Goal: Check status: Check status

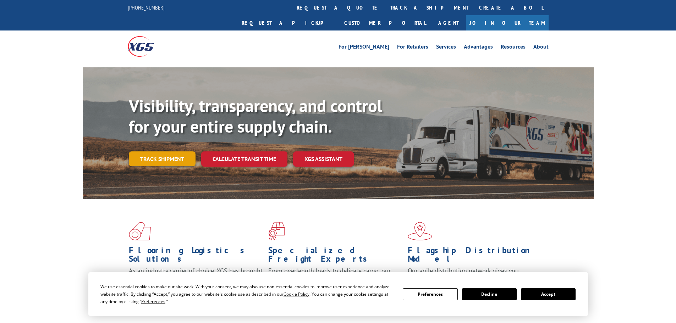
click at [155, 152] on link "Track shipment" at bounding box center [162, 159] width 67 height 15
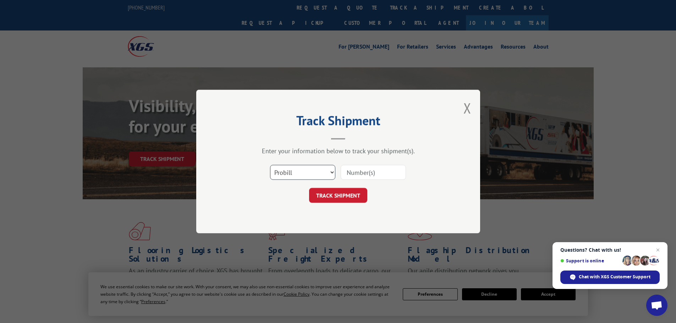
click at [319, 170] on select "Select category... Probill BOL PO" at bounding box center [302, 172] width 65 height 15
select select "bol"
click at [270, 165] on select "Select category... Probill BOL PO" at bounding box center [302, 172] width 65 height 15
click at [354, 171] on input at bounding box center [373, 172] width 65 height 15
type input "5383229"
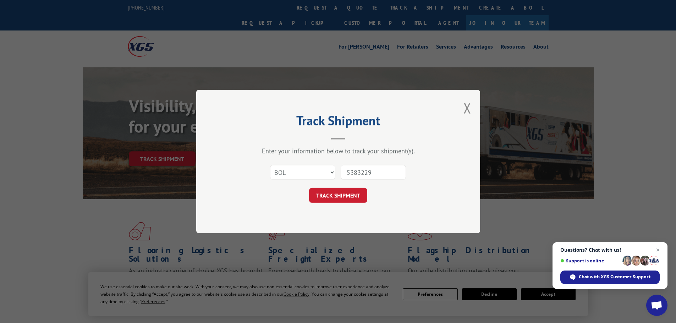
click button "TRACK SHIPMENT" at bounding box center [338, 195] width 58 height 15
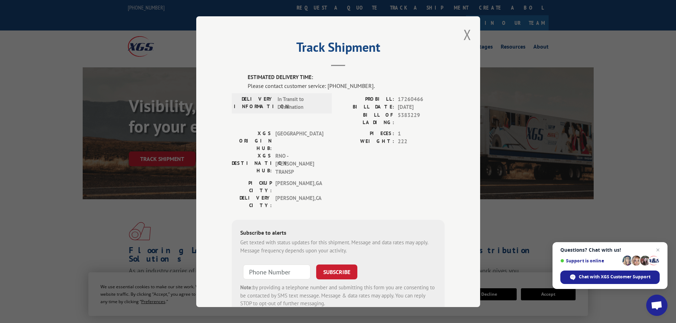
drag, startPoint x: 360, startPoint y: 182, endPoint x: 334, endPoint y: 196, distance: 28.8
drag, startPoint x: 334, startPoint y: 196, endPoint x: 199, endPoint y: 256, distance: 148.3
drag, startPoint x: 199, startPoint y: 256, endPoint x: 330, endPoint y: 176, distance: 153.6
click at [333, 220] on div "Subscribe to alerts Get texted with status updates for this shipment. Message a…" at bounding box center [338, 268] width 213 height 97
drag, startPoint x: 395, startPoint y: 99, endPoint x: 428, endPoint y: 99, distance: 32.7
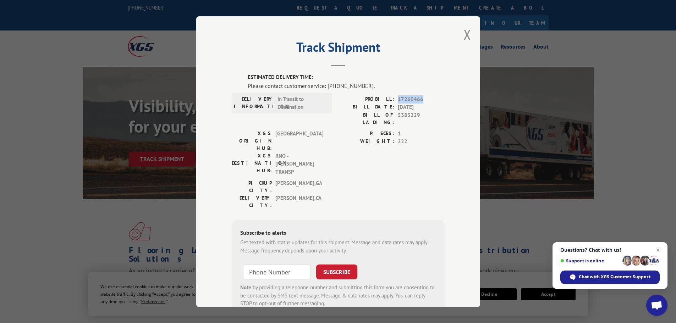
click at [428, 99] on span "17260466" at bounding box center [421, 99] width 47 height 8
copy span "17260466"
